Goal: Task Accomplishment & Management: Use online tool/utility

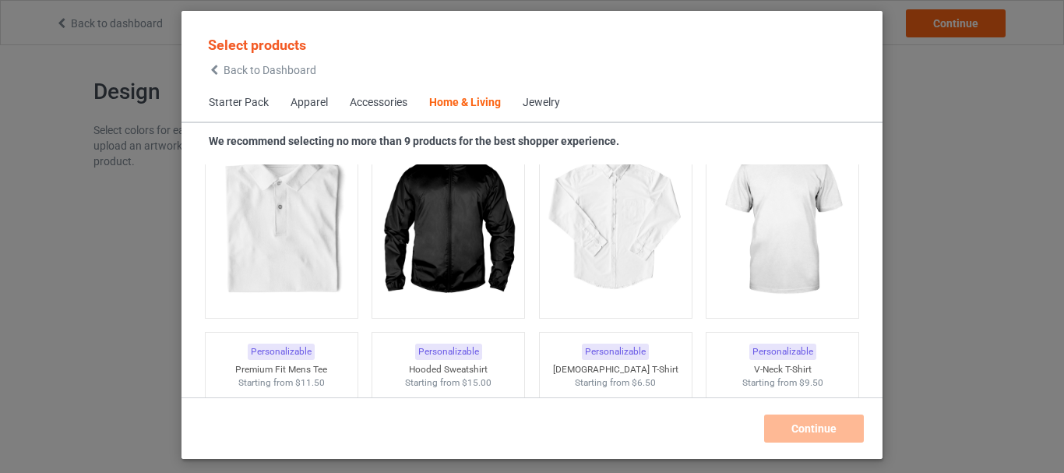
scroll to position [7861, 0]
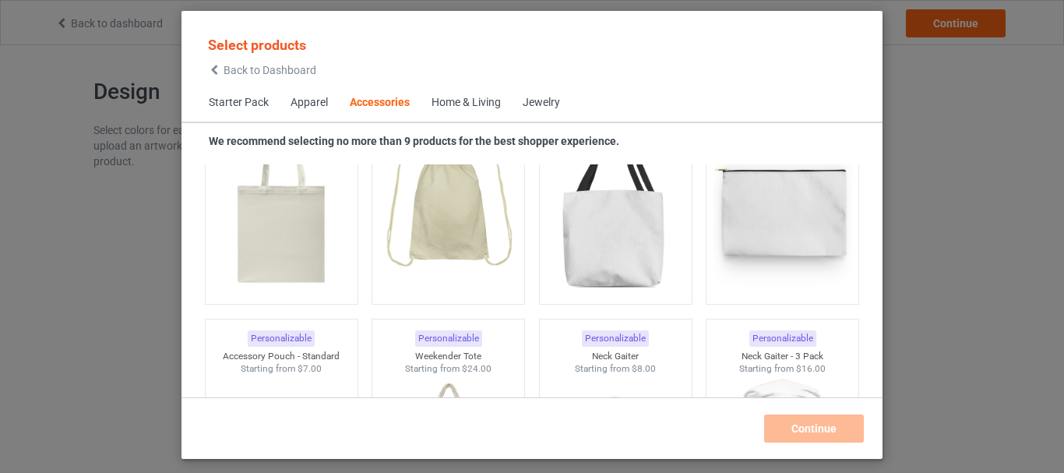
scroll to position [4776, 0]
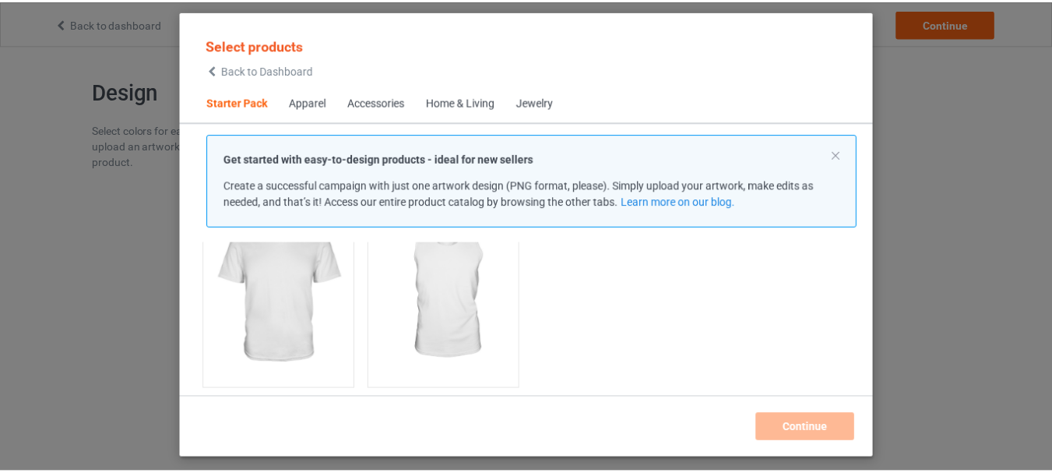
scroll to position [405, 0]
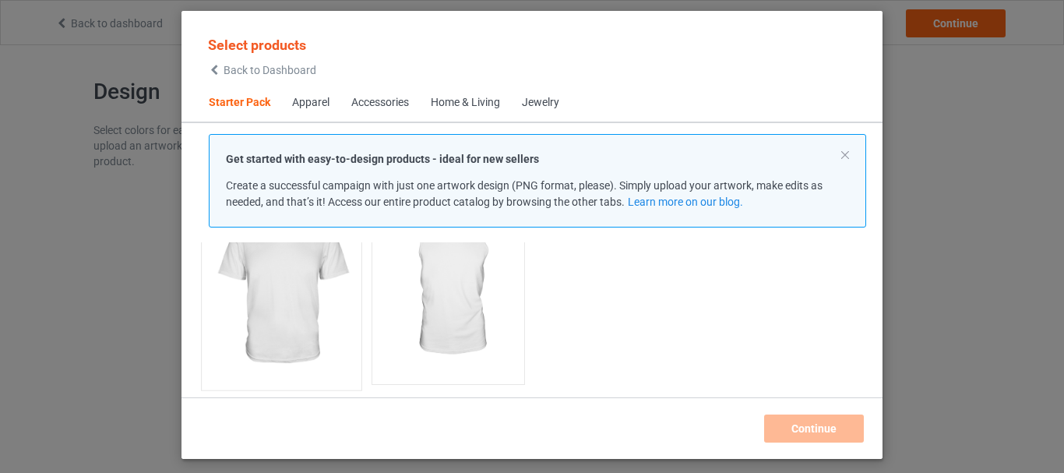
click at [284, 300] on img at bounding box center [281, 290] width 146 height 183
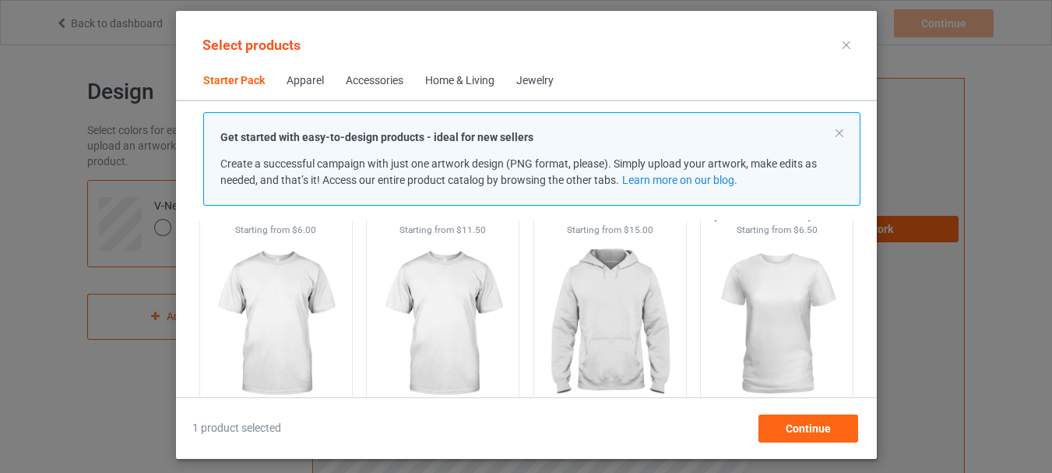
scroll to position [93, 0]
click at [442, 279] on img at bounding box center [442, 326] width 146 height 183
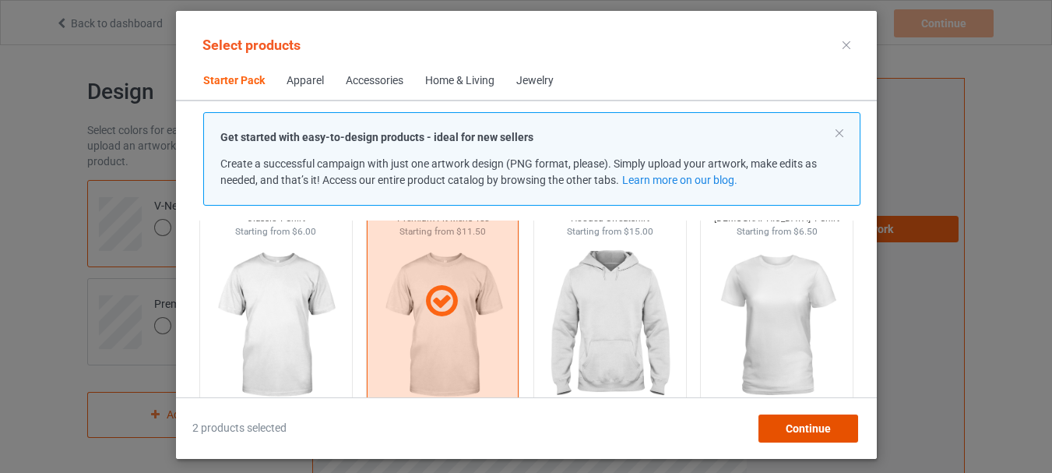
click at [813, 438] on div "Continue" at bounding box center [808, 428] width 100 height 28
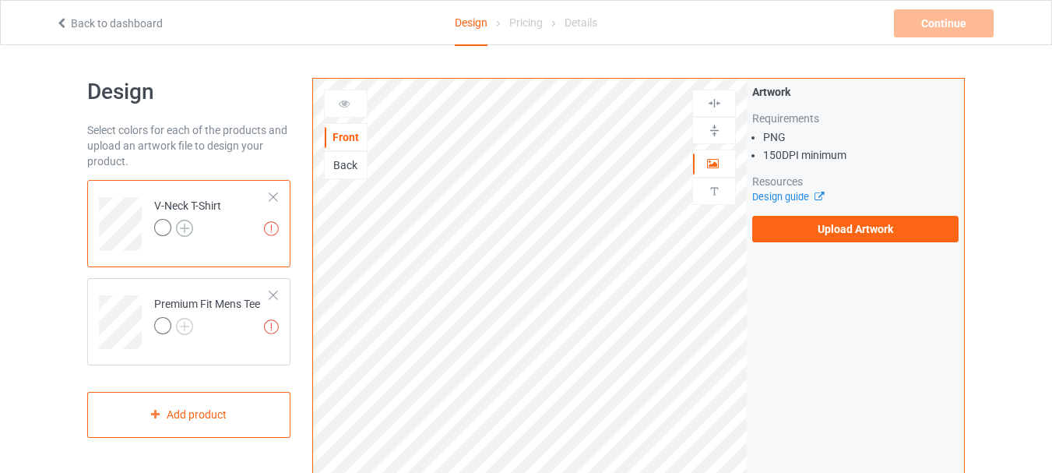
click at [184, 227] on img at bounding box center [184, 228] width 17 height 17
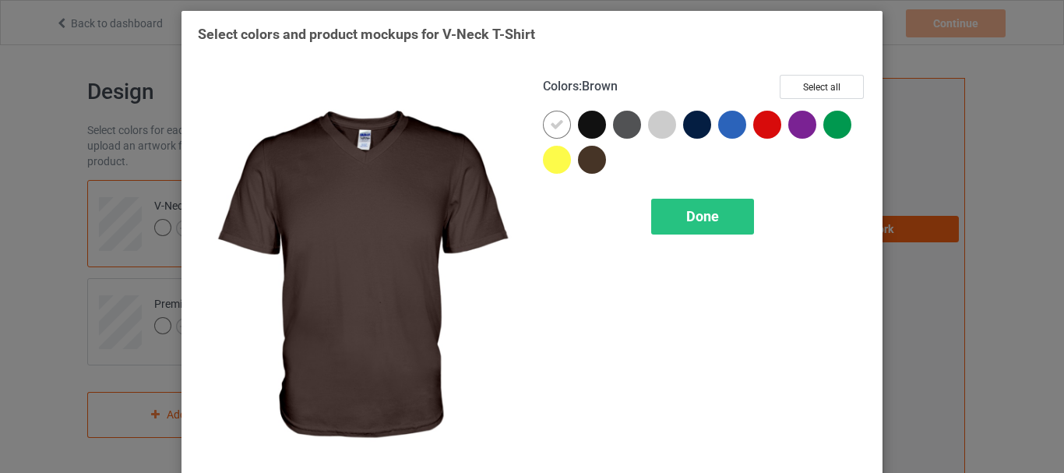
click at [578, 158] on div at bounding box center [592, 160] width 28 height 28
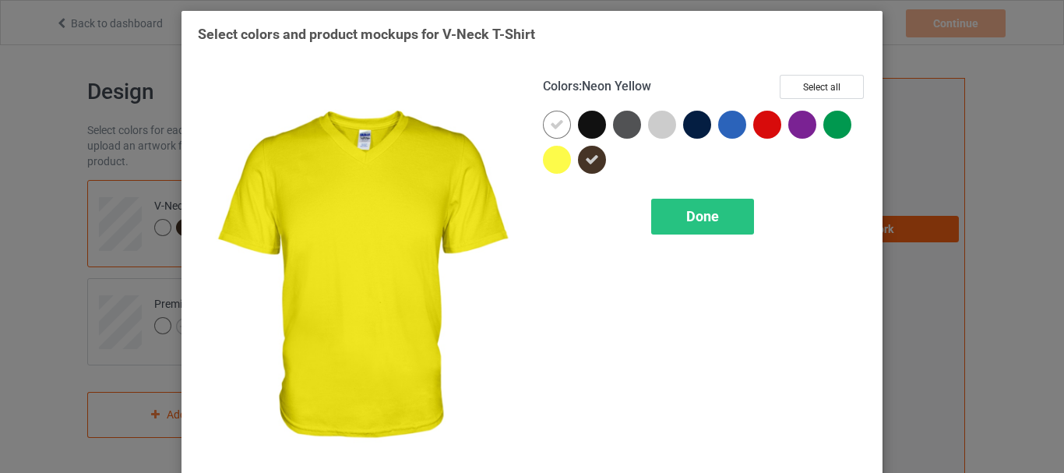
click at [554, 160] on div at bounding box center [557, 160] width 28 height 28
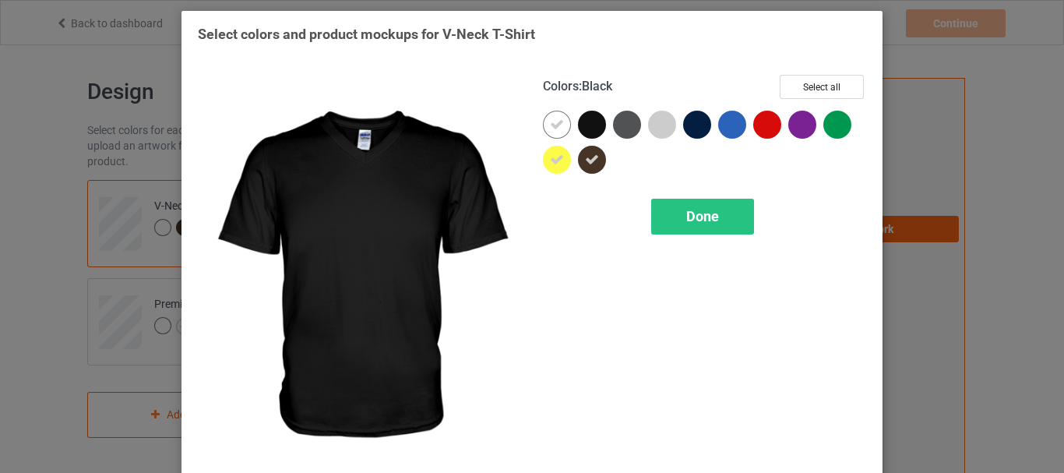
click at [591, 127] on div at bounding box center [592, 125] width 28 height 28
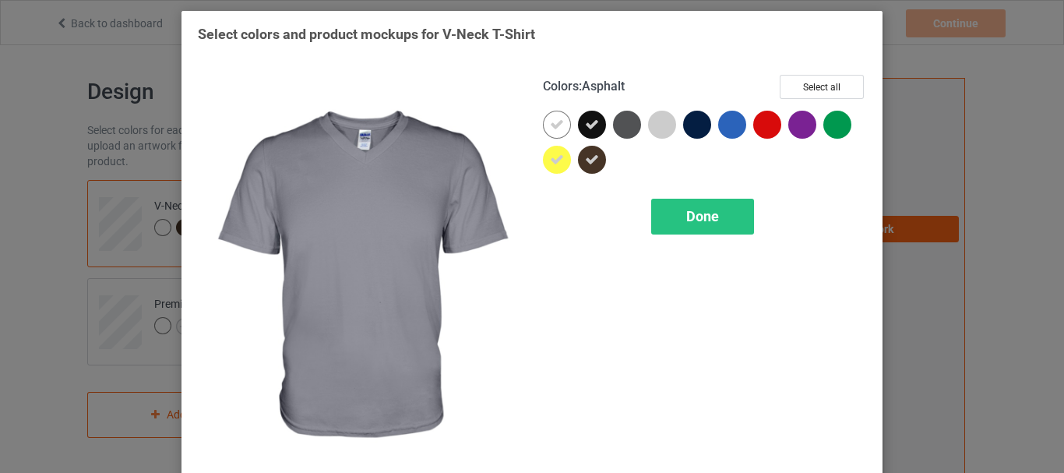
click at [619, 132] on div at bounding box center [627, 125] width 28 height 28
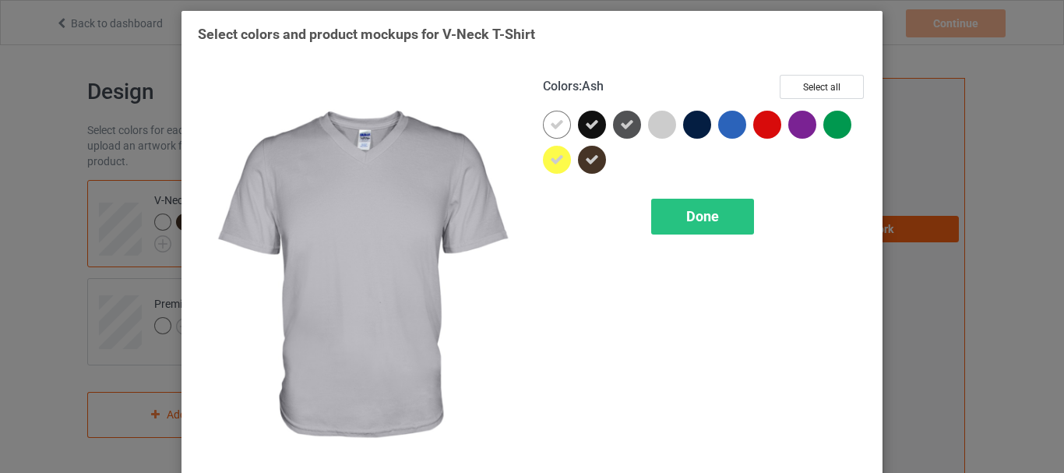
click at [666, 130] on div at bounding box center [662, 125] width 28 height 28
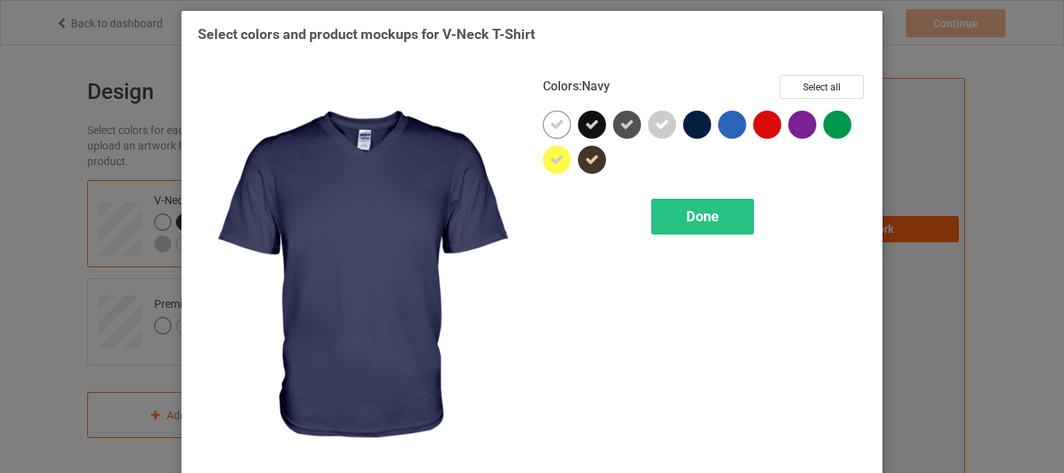
click at [694, 131] on div at bounding box center [697, 125] width 28 height 28
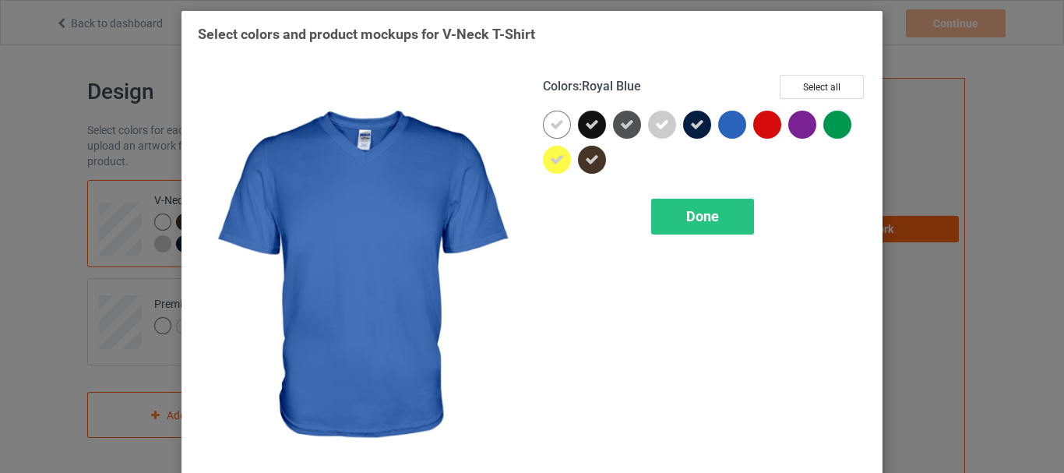
click at [733, 131] on div at bounding box center [732, 125] width 28 height 28
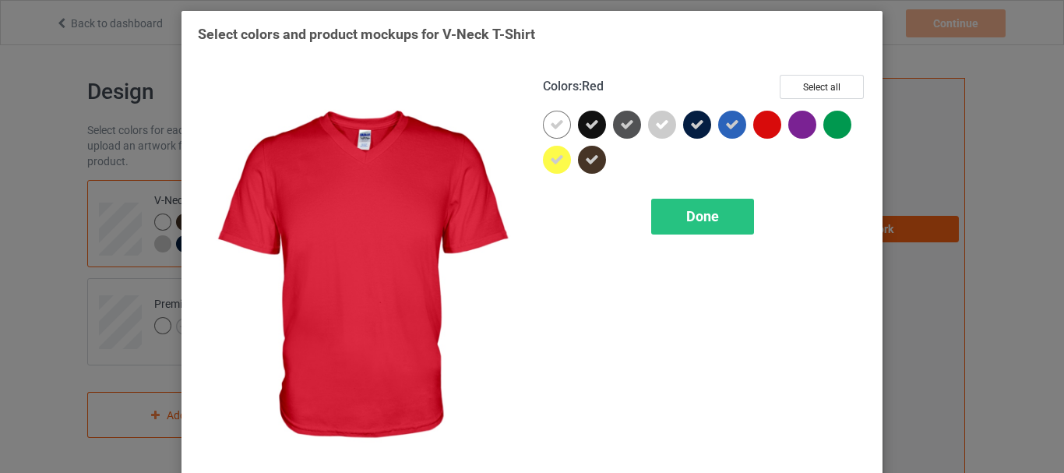
click at [762, 134] on div at bounding box center [767, 125] width 28 height 28
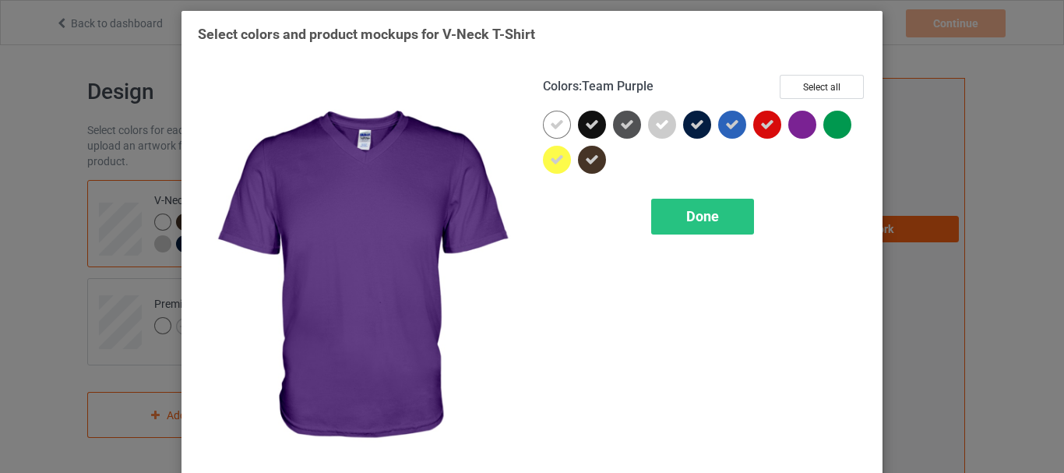
click at [788, 136] on div at bounding box center [805, 128] width 35 height 35
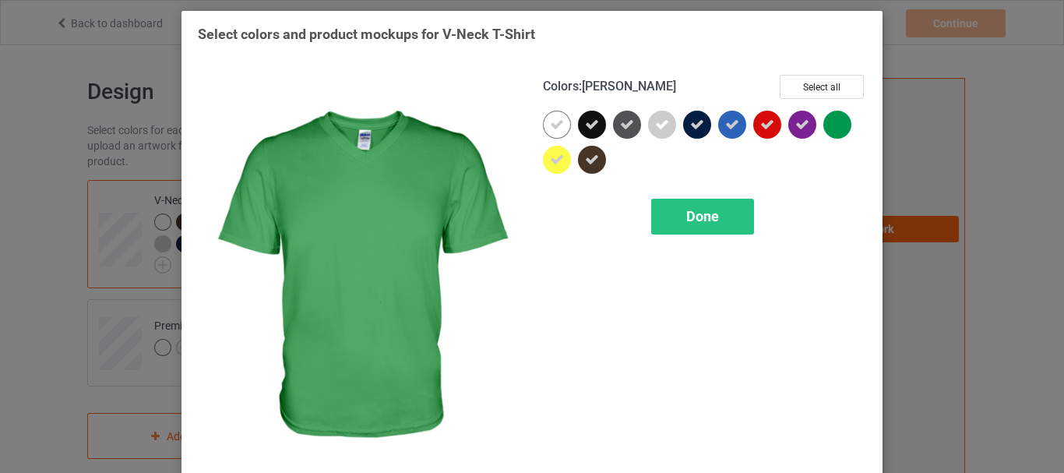
click at [825, 136] on div at bounding box center [837, 125] width 28 height 28
click at [732, 218] on div "Done" at bounding box center [702, 217] width 103 height 36
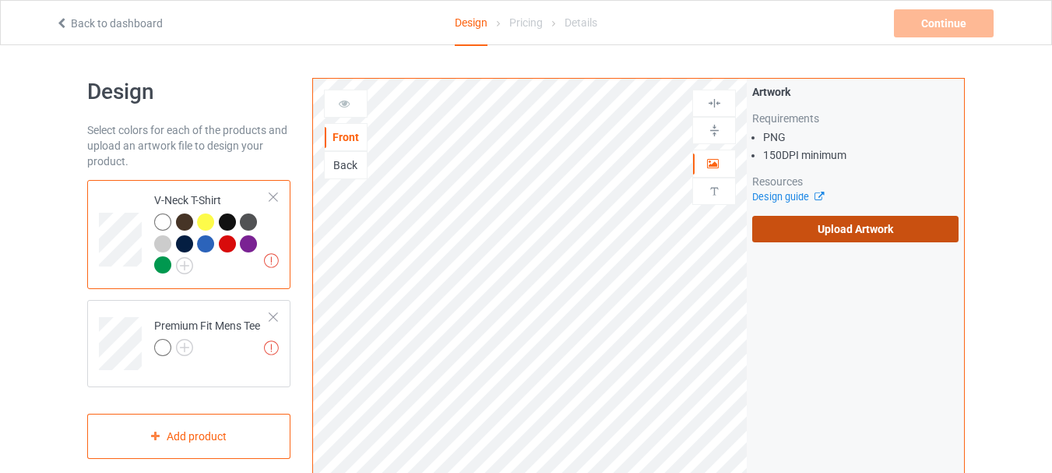
click at [858, 226] on label "Upload Artwork" at bounding box center [856, 229] width 206 height 26
click at [0, 0] on input "Upload Artwork" at bounding box center [0, 0] width 0 height 0
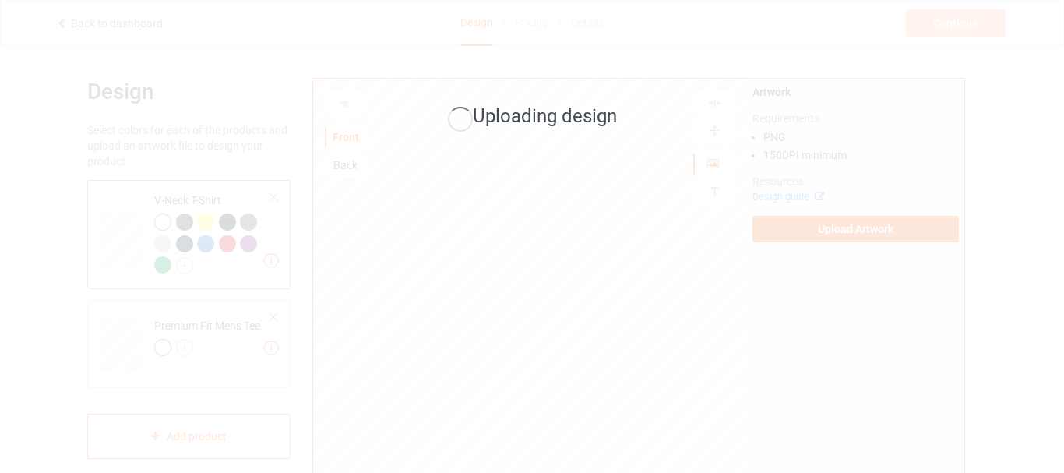
click at [160, 262] on div "Uploading design" at bounding box center [532, 236] width 1064 height 473
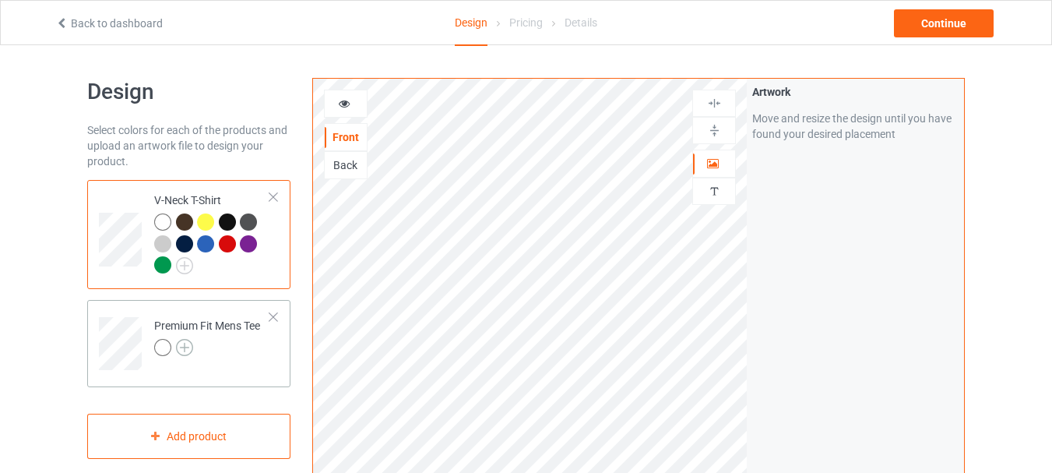
click at [184, 343] on img at bounding box center [184, 347] width 17 height 17
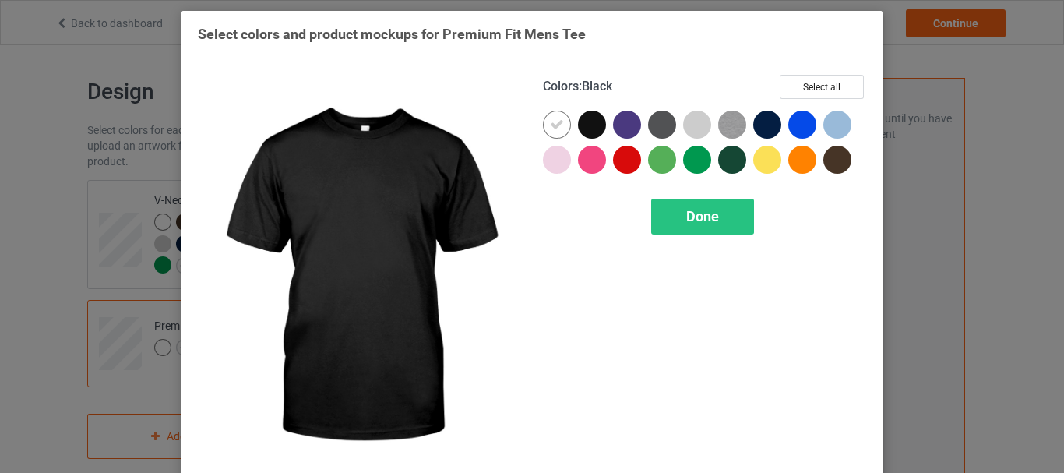
click at [591, 125] on div at bounding box center [592, 125] width 28 height 28
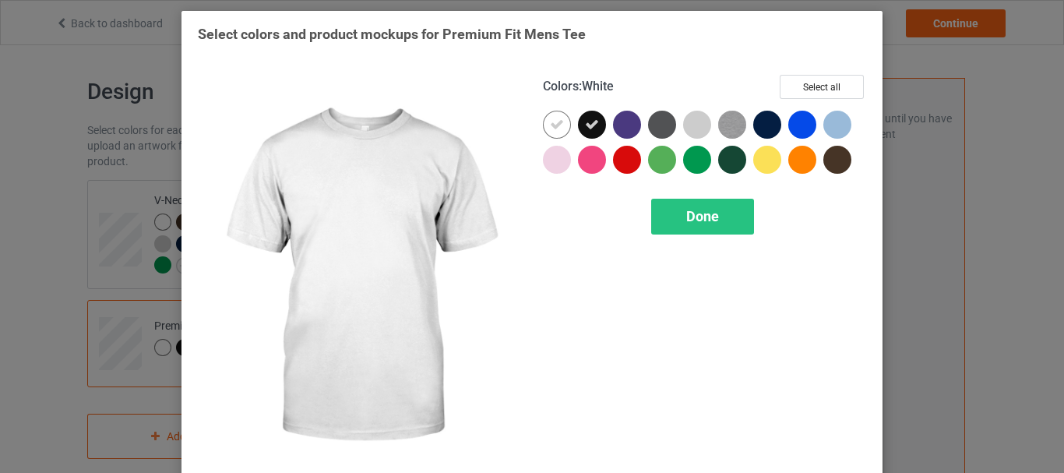
click at [555, 125] on icon at bounding box center [557, 125] width 14 height 14
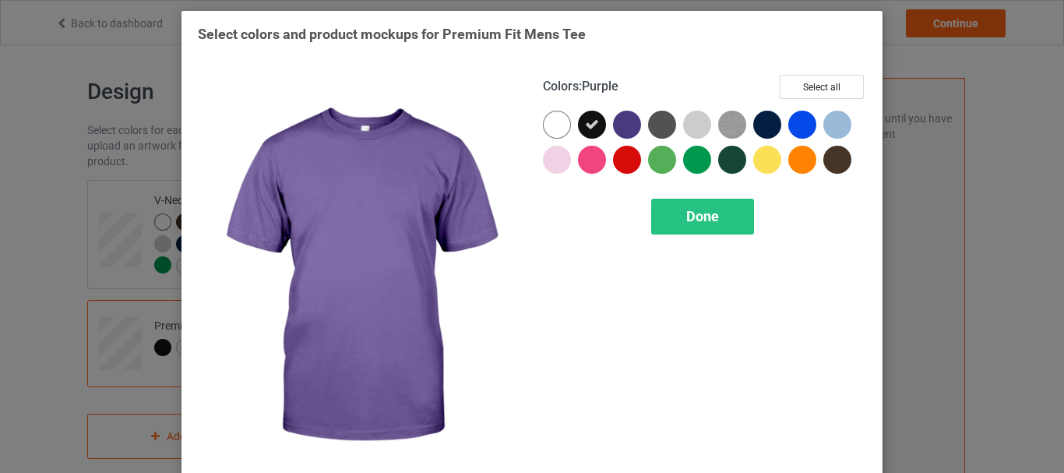
drag, startPoint x: 619, startPoint y: 125, endPoint x: 656, endPoint y: 125, distance: 36.6
click at [620, 125] on div at bounding box center [627, 125] width 28 height 28
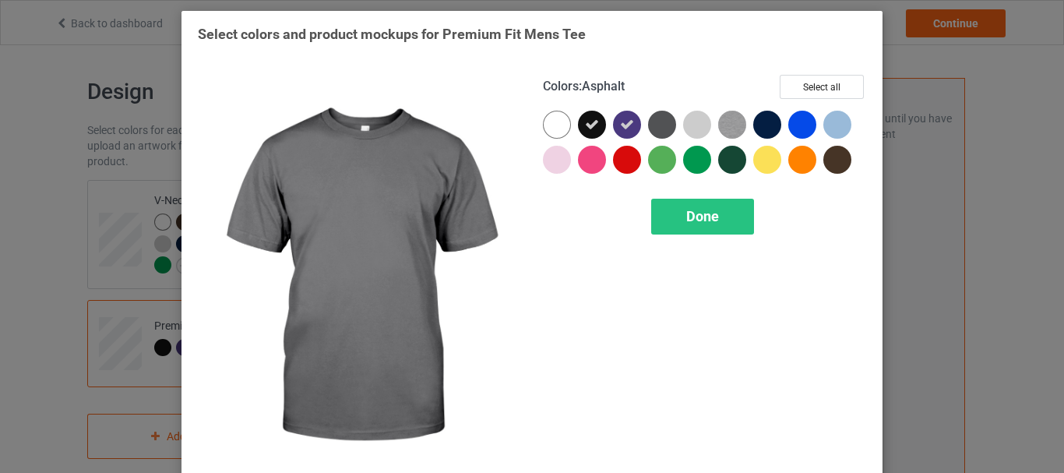
click at [663, 125] on div at bounding box center [662, 125] width 28 height 28
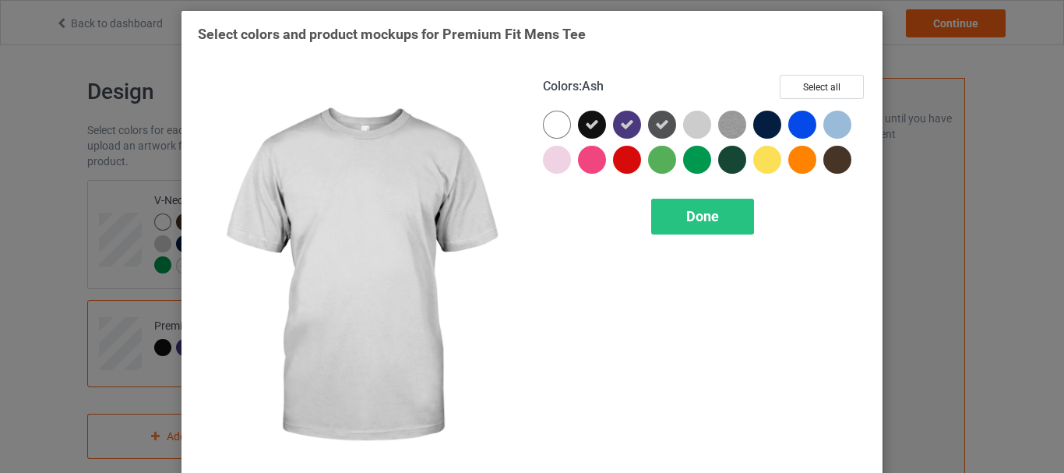
click at [696, 127] on div at bounding box center [697, 125] width 28 height 28
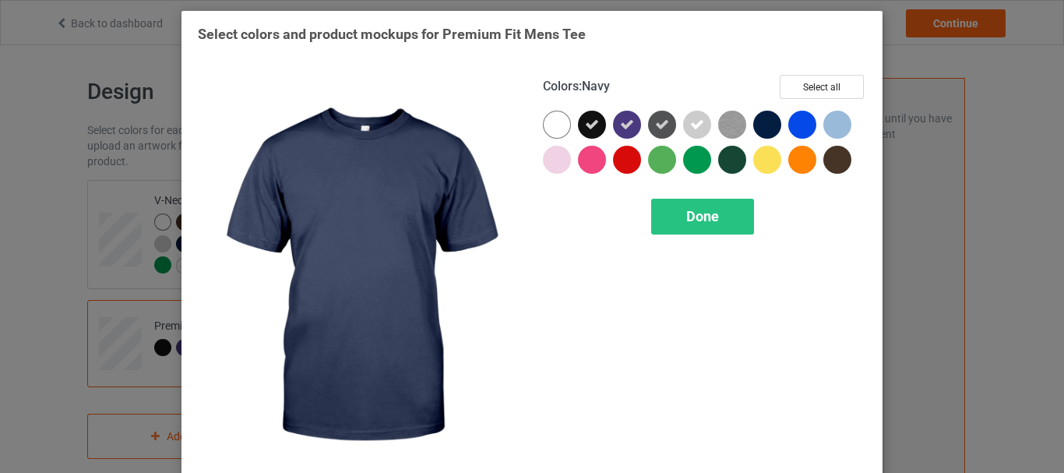
drag, startPoint x: 763, startPoint y: 130, endPoint x: 771, endPoint y: 132, distance: 8.7
click at [765, 131] on div at bounding box center [767, 125] width 28 height 28
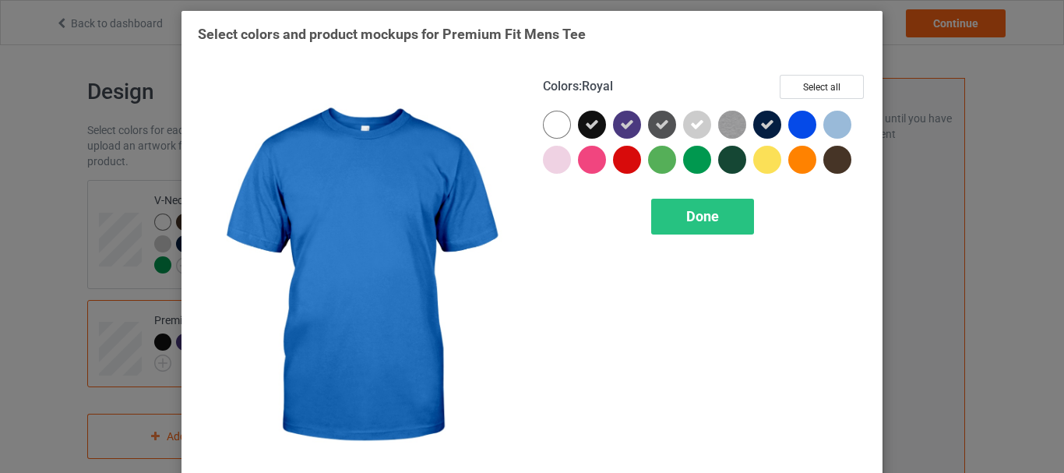
click at [801, 133] on div at bounding box center [802, 125] width 28 height 28
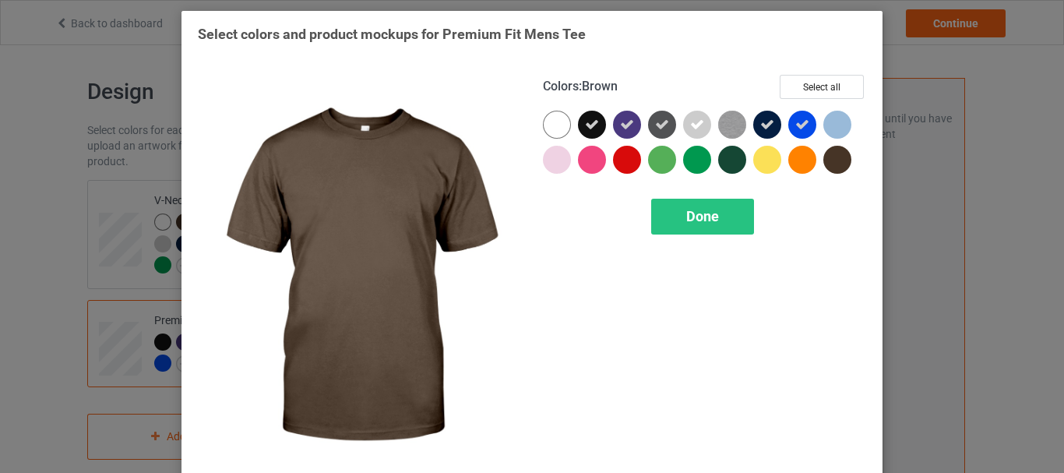
click at [840, 164] on div at bounding box center [837, 160] width 28 height 28
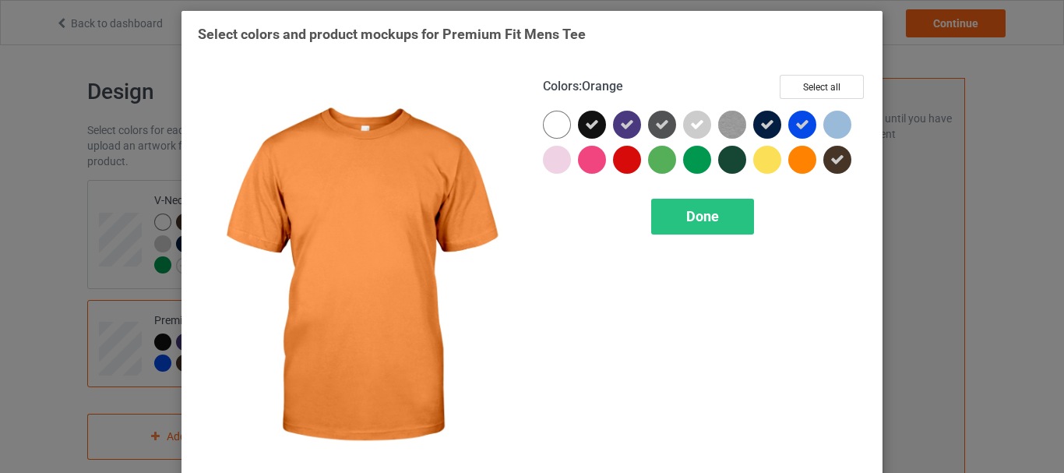
drag, startPoint x: 796, startPoint y: 157, endPoint x: 764, endPoint y: 161, distance: 32.3
click at [793, 157] on div at bounding box center [802, 160] width 28 height 28
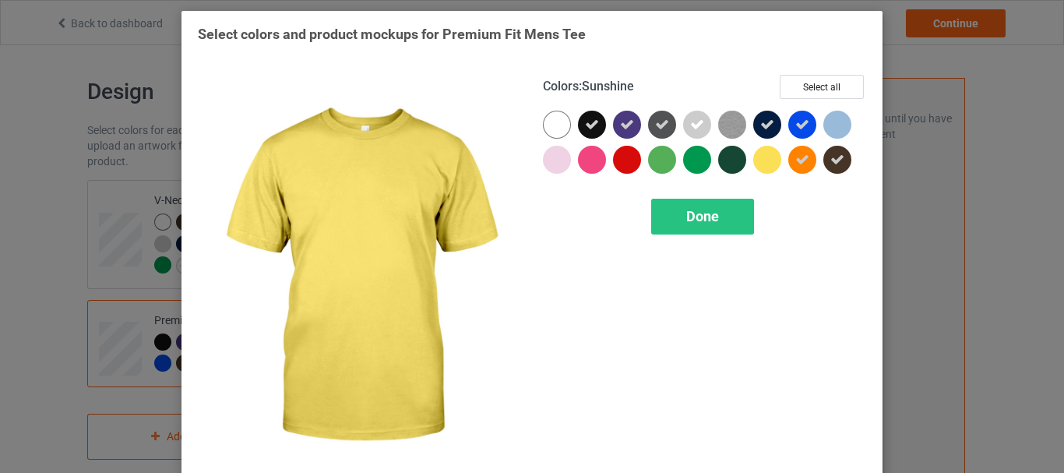
click at [760, 161] on div at bounding box center [767, 160] width 28 height 28
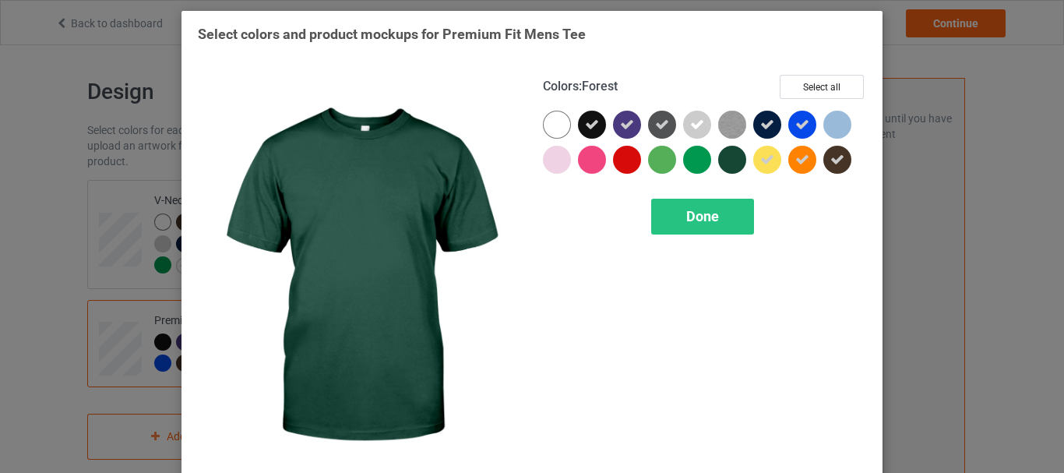
click at [718, 157] on div at bounding box center [732, 160] width 28 height 28
click at [689, 157] on div at bounding box center [697, 160] width 28 height 28
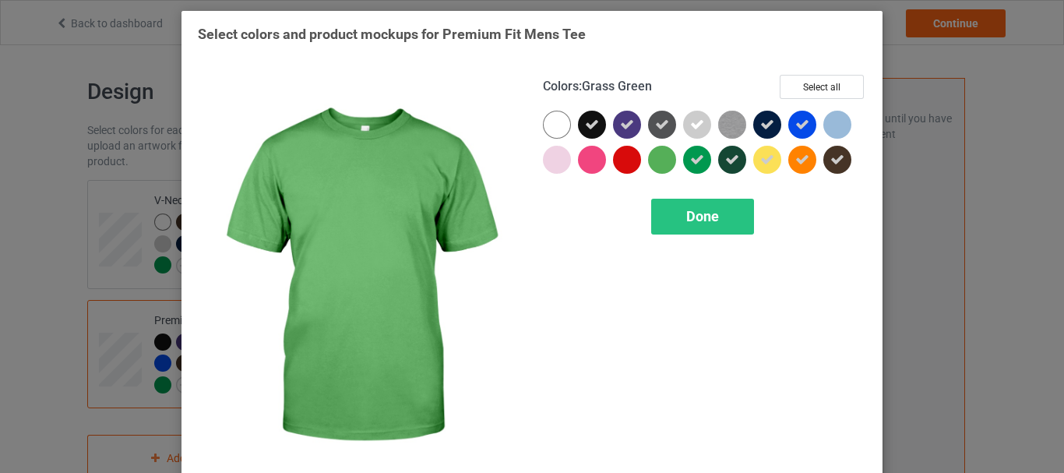
click at [659, 157] on div at bounding box center [662, 160] width 28 height 28
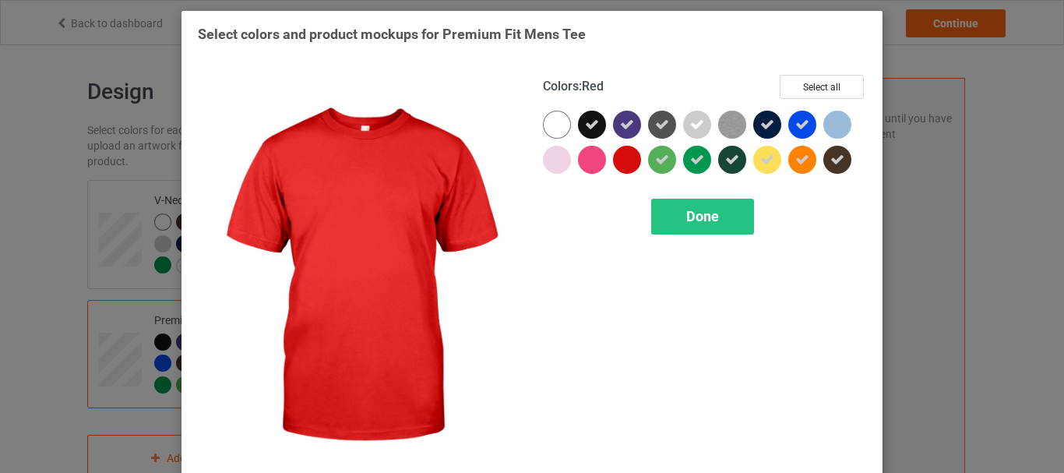
click at [629, 159] on div at bounding box center [627, 160] width 28 height 28
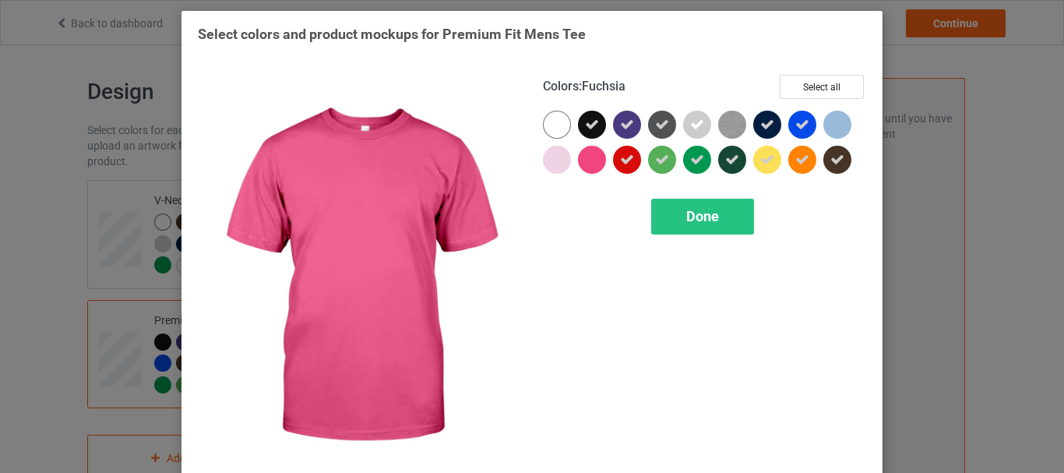
click at [583, 158] on div at bounding box center [592, 160] width 28 height 28
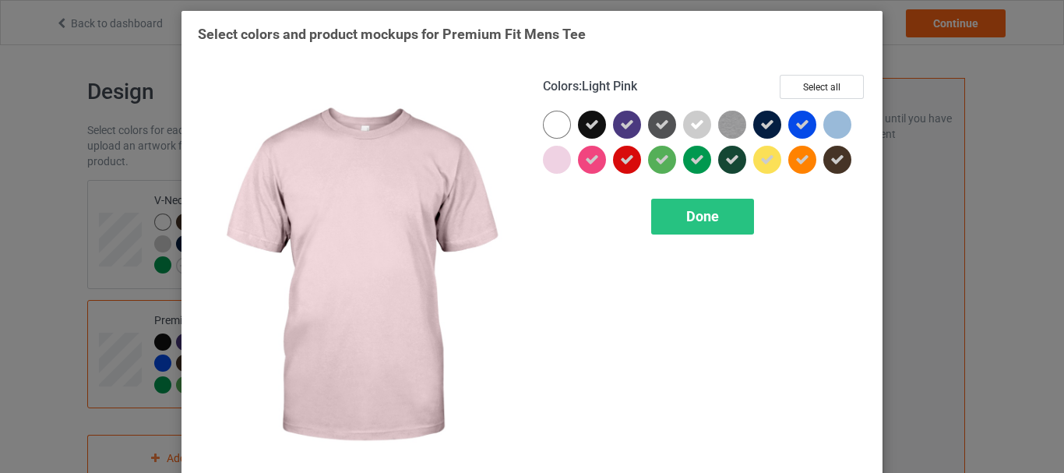
click at [557, 160] on div at bounding box center [557, 160] width 28 height 28
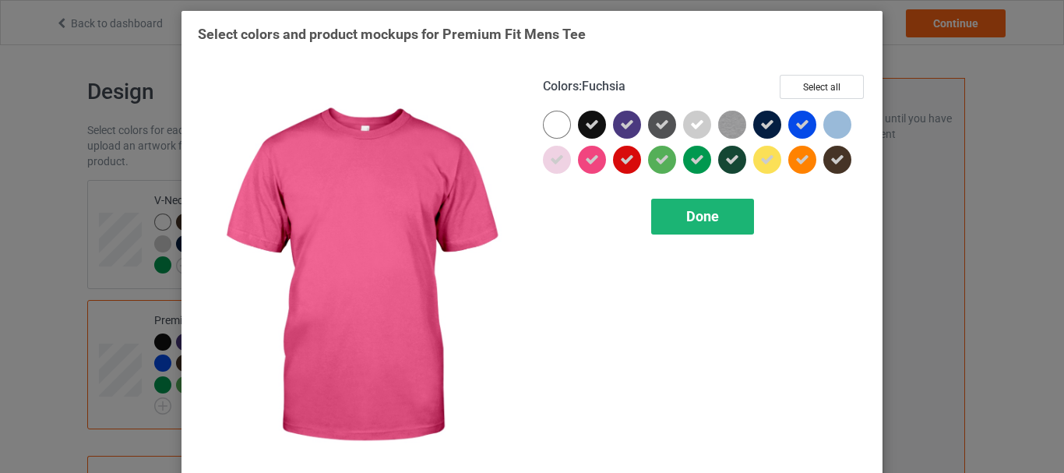
click at [691, 217] on span "Done" at bounding box center [702, 216] width 33 height 16
